Goal: Check status: Check status

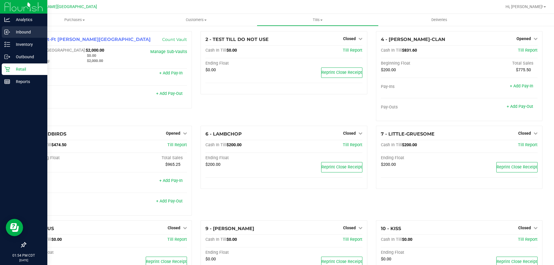
click at [30, 29] on p "Inbound" at bounding box center [27, 32] width 35 height 7
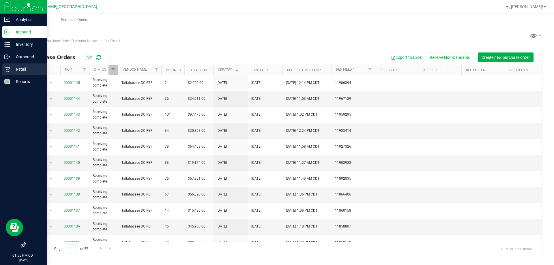
click at [16, 66] on p "Retail" at bounding box center [27, 69] width 35 height 7
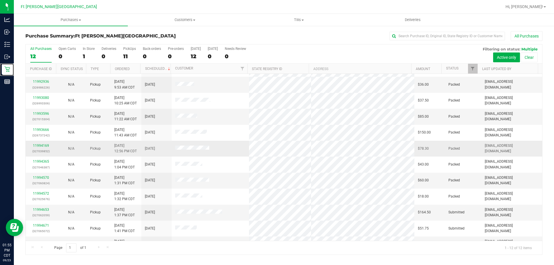
scroll to position [25, 0]
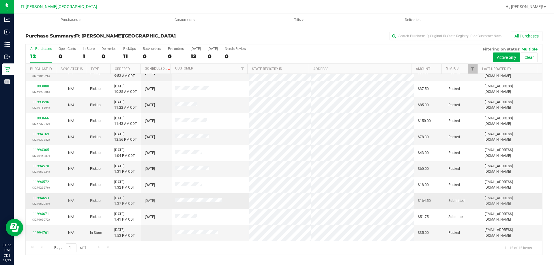
click at [42, 198] on link "11994653" at bounding box center [41, 198] width 16 height 4
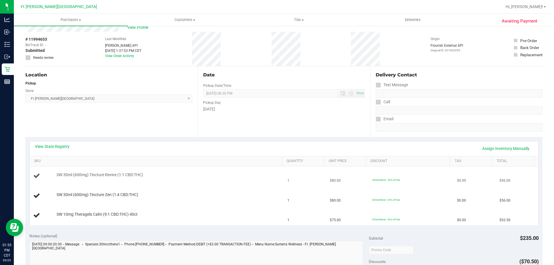
scroll to position [29, 0]
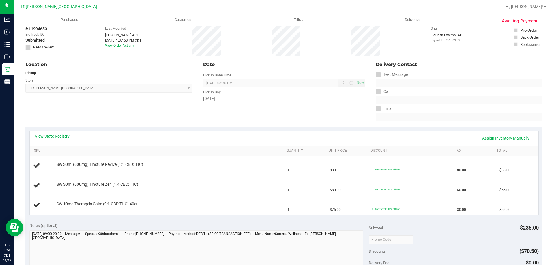
click at [48, 134] on link "View State Registry" at bounding box center [52, 136] width 35 height 6
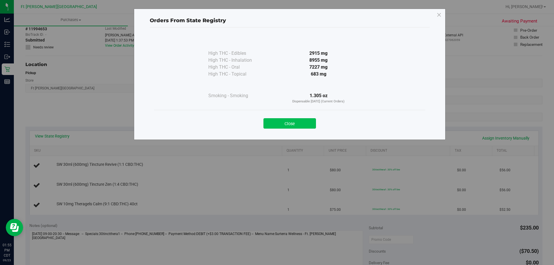
click at [299, 125] on button "Close" at bounding box center [289, 123] width 53 height 10
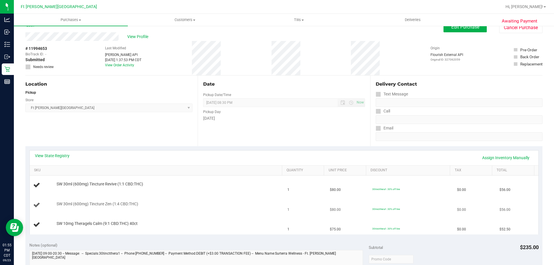
scroll to position [0, 0]
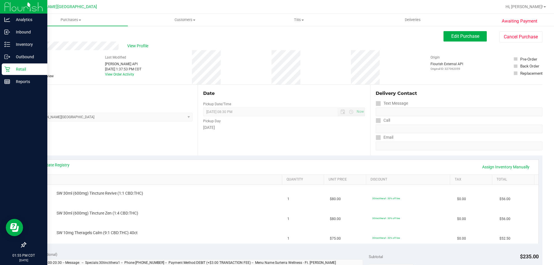
click at [11, 67] on p "Retail" at bounding box center [27, 69] width 35 height 7
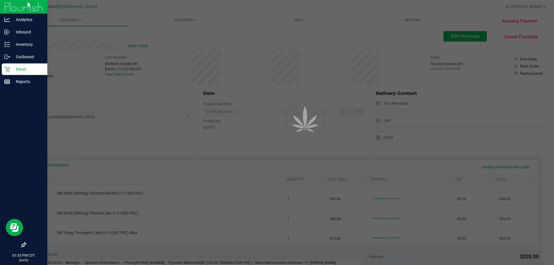
click at [11, 67] on p "Retail" at bounding box center [27, 69] width 35 height 7
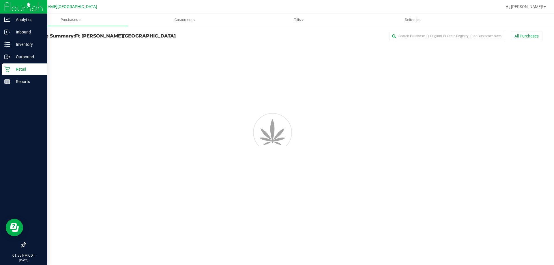
click at [11, 67] on p "Retail" at bounding box center [27, 69] width 35 height 7
